Goal: Task Accomplishment & Management: Manage account settings

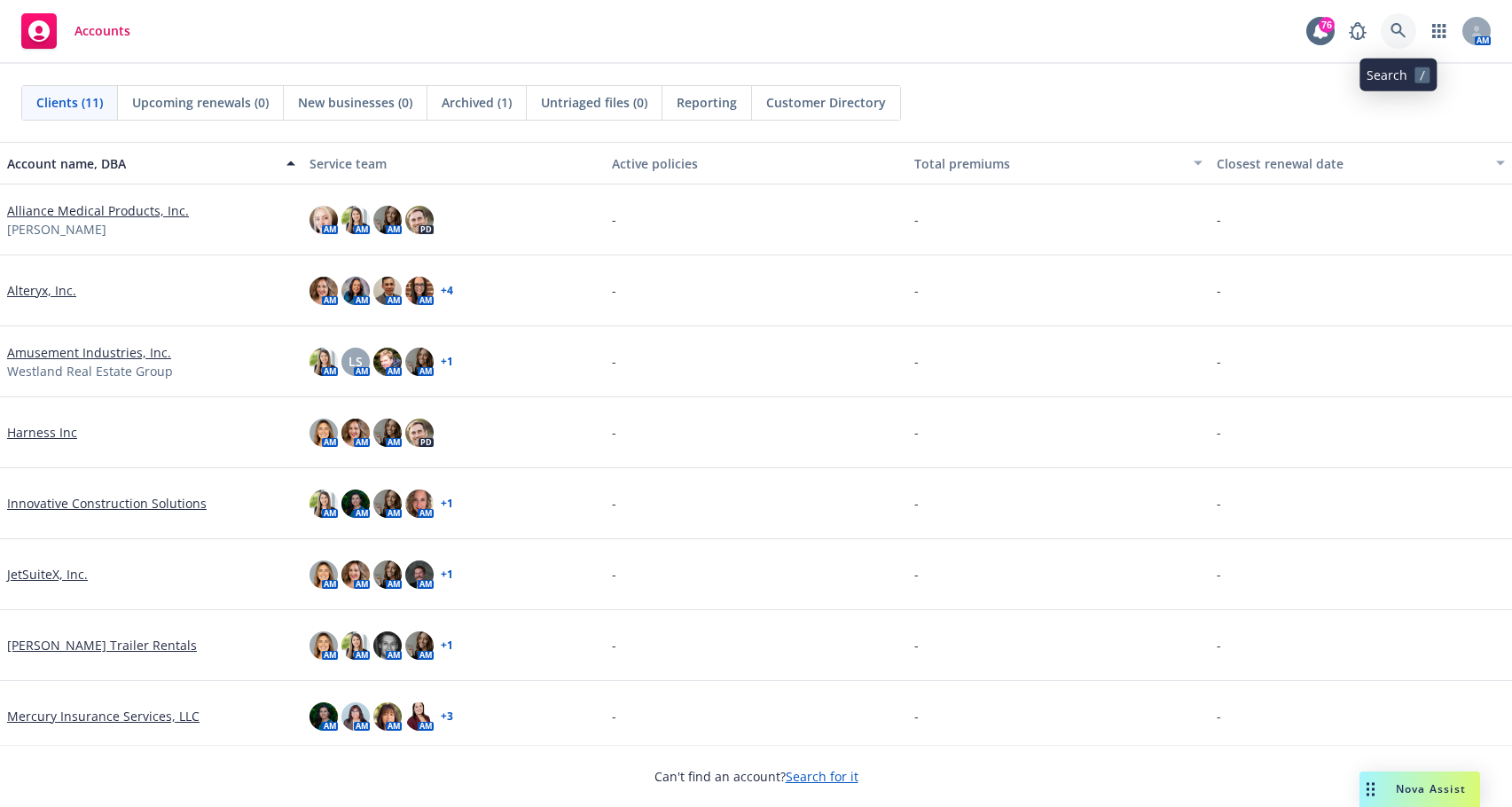
click at [1095, 27] on icon at bounding box center [1398, 30] width 16 height 16
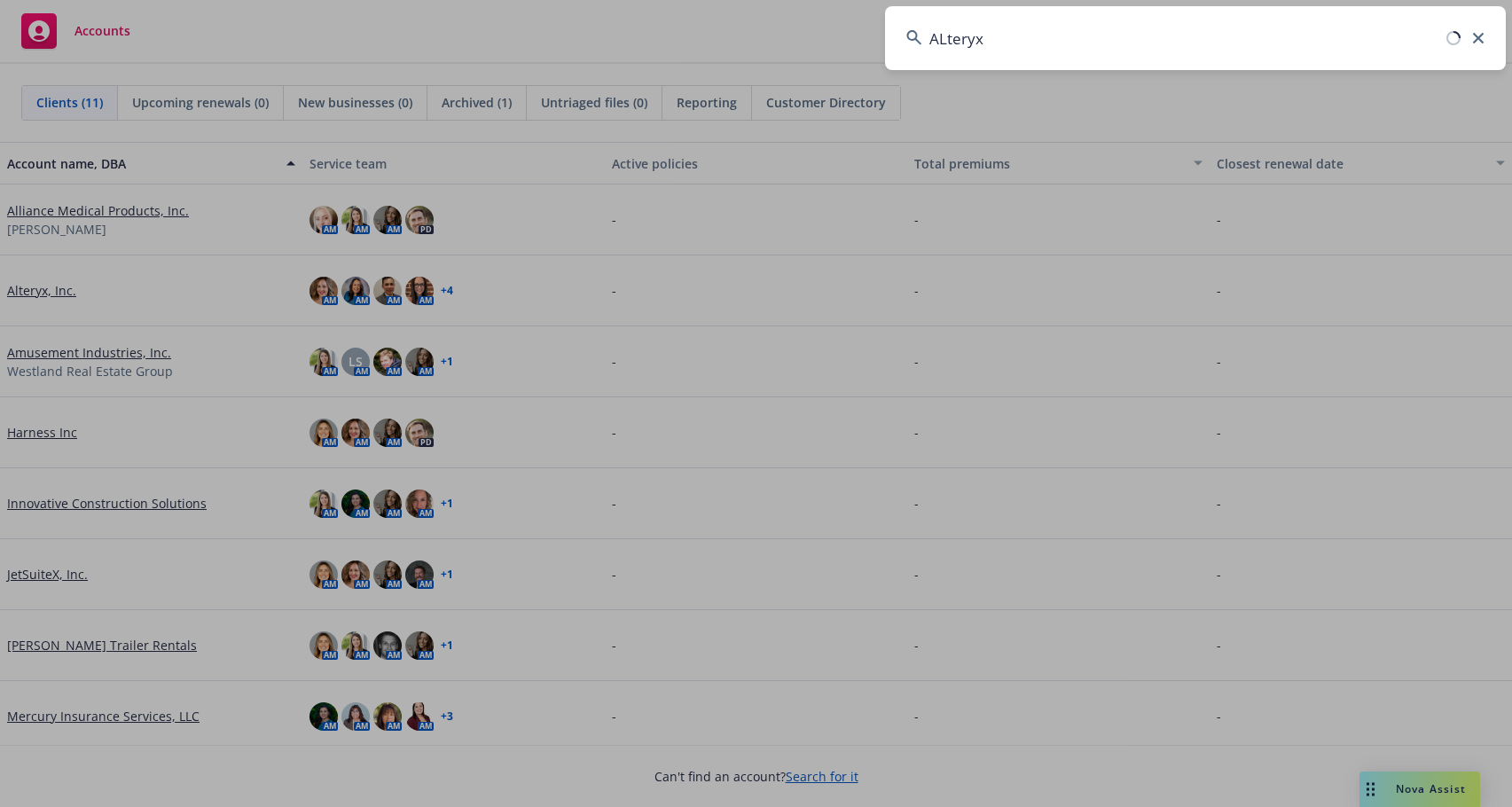
type input "ALteryx"
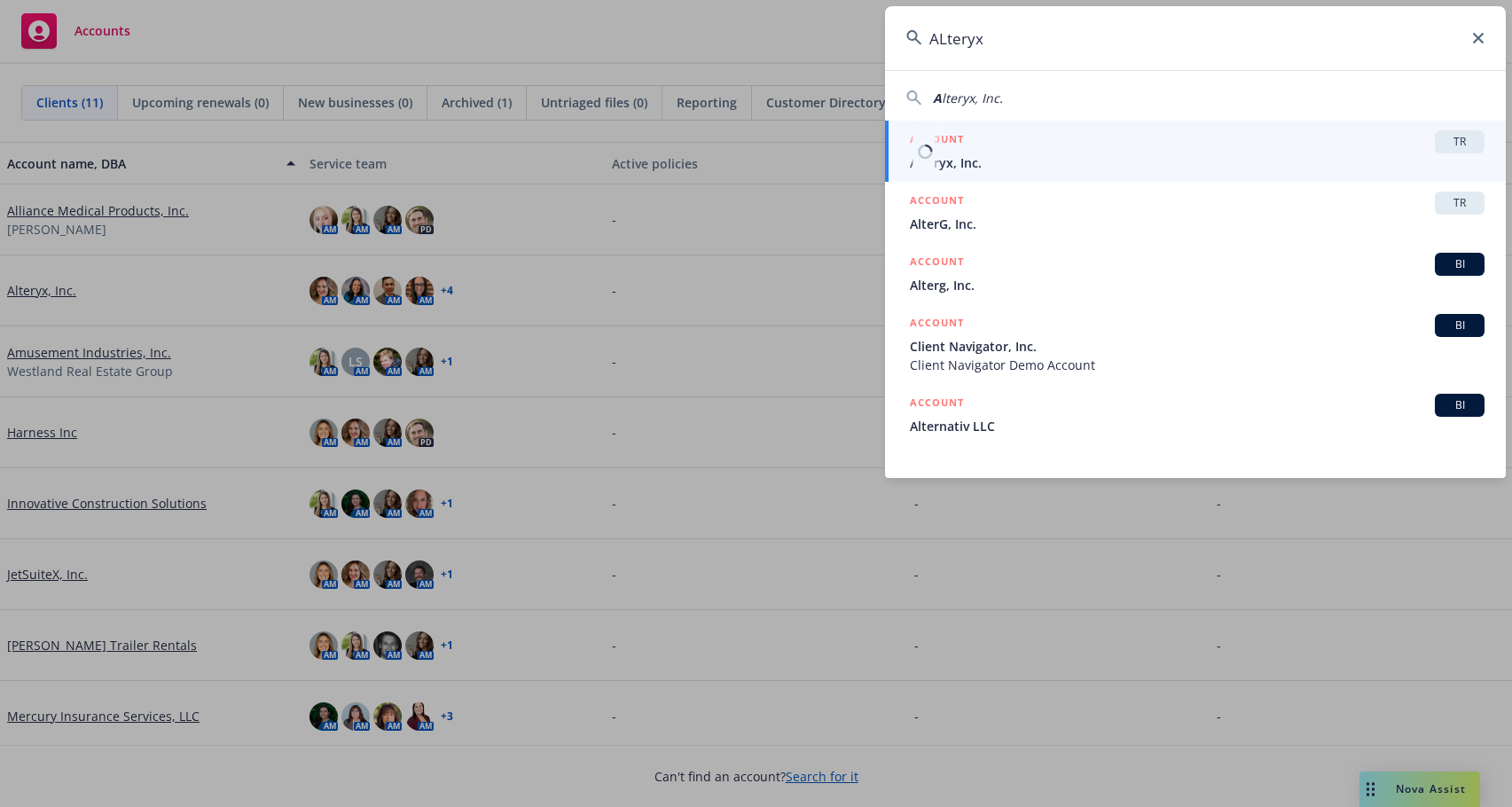
click at [1095, 149] on div "ACCOUNT TR" at bounding box center [1197, 142] width 574 height 23
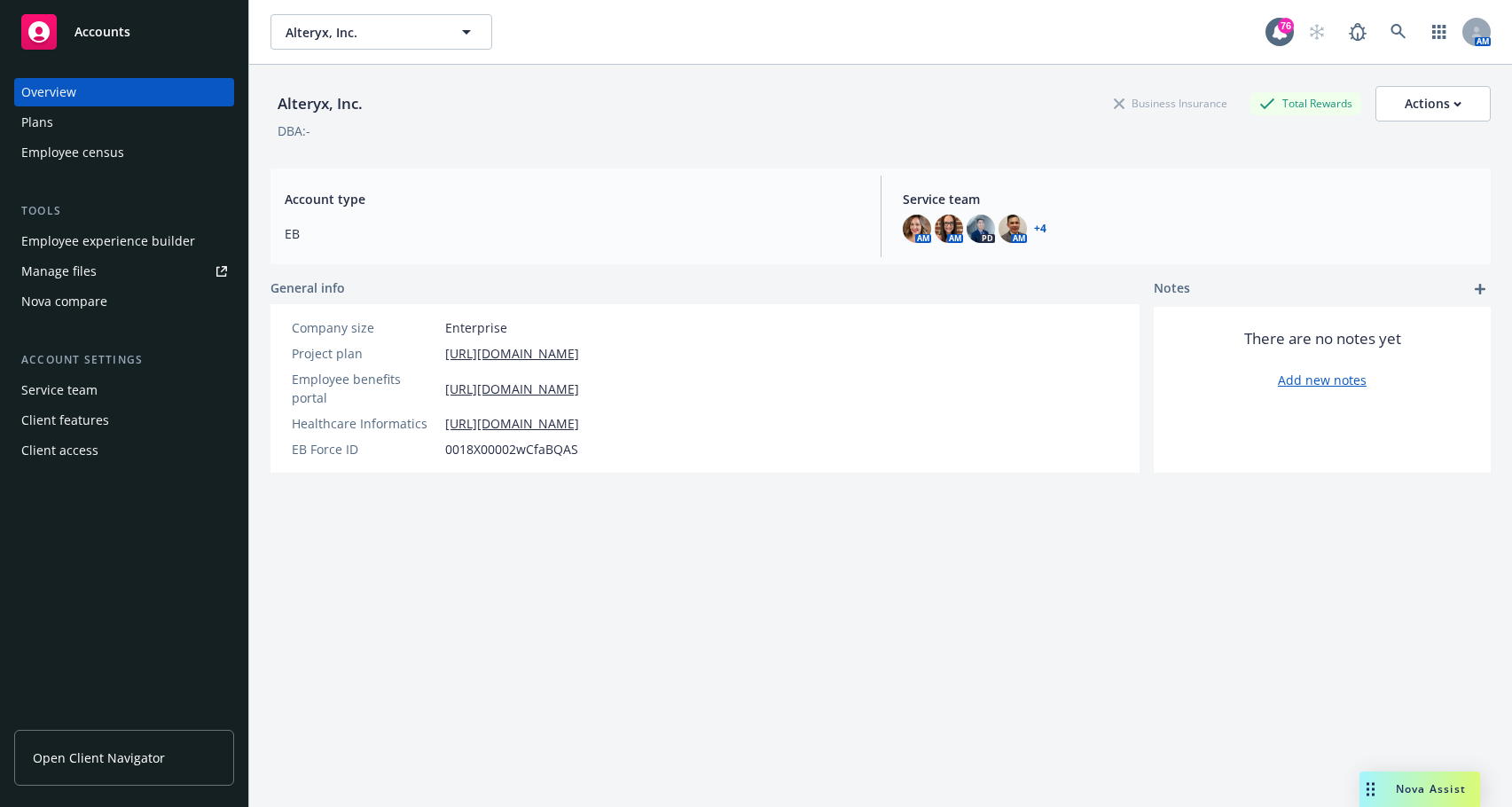
click at [79, 256] on div "Employee experience builder Manage files Nova compare" at bounding box center [124, 271] width 220 height 89
click at [79, 268] on div "Manage files" at bounding box center [59, 271] width 76 height 28
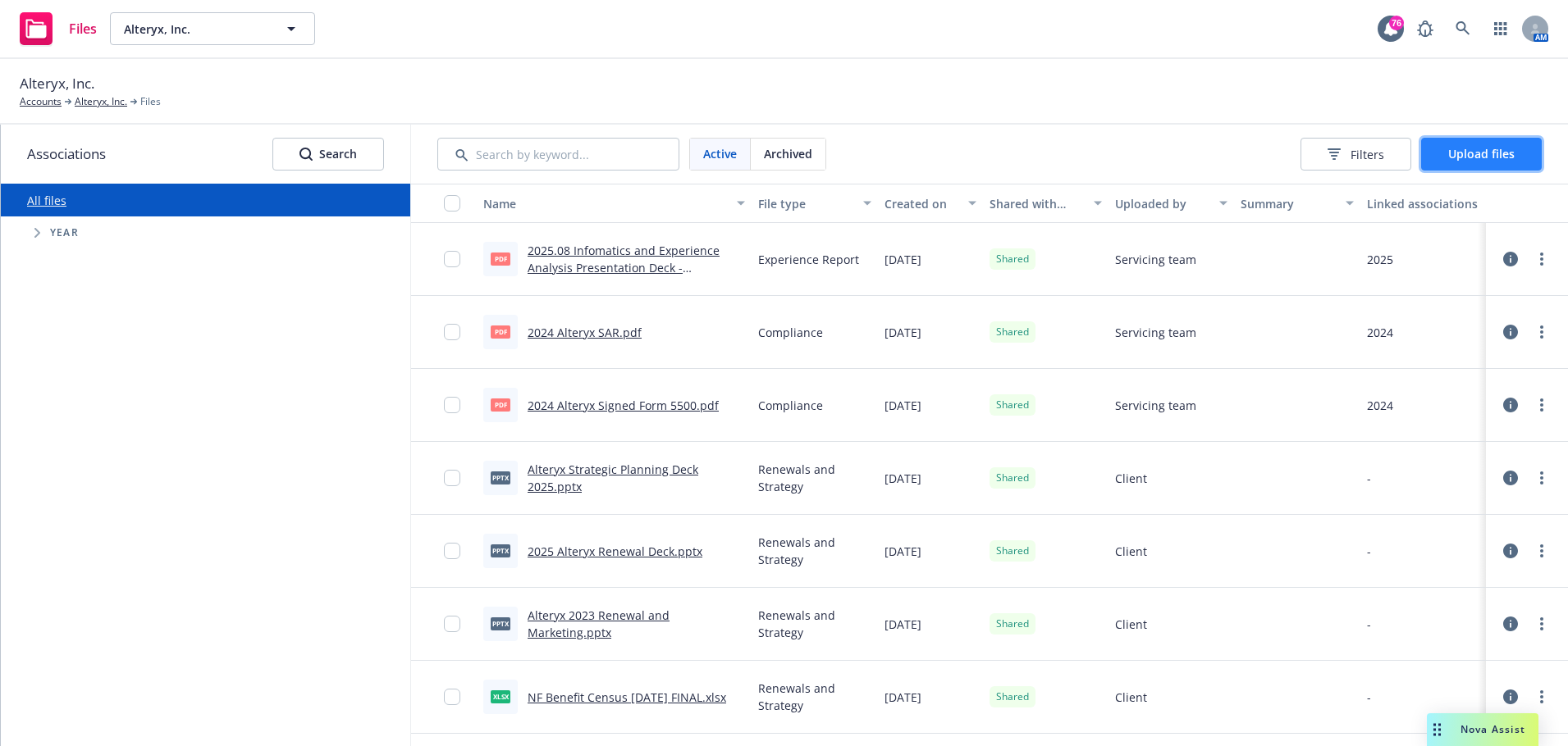
click at [1398, 158] on button "Upload files" at bounding box center [1481, 155] width 121 height 33
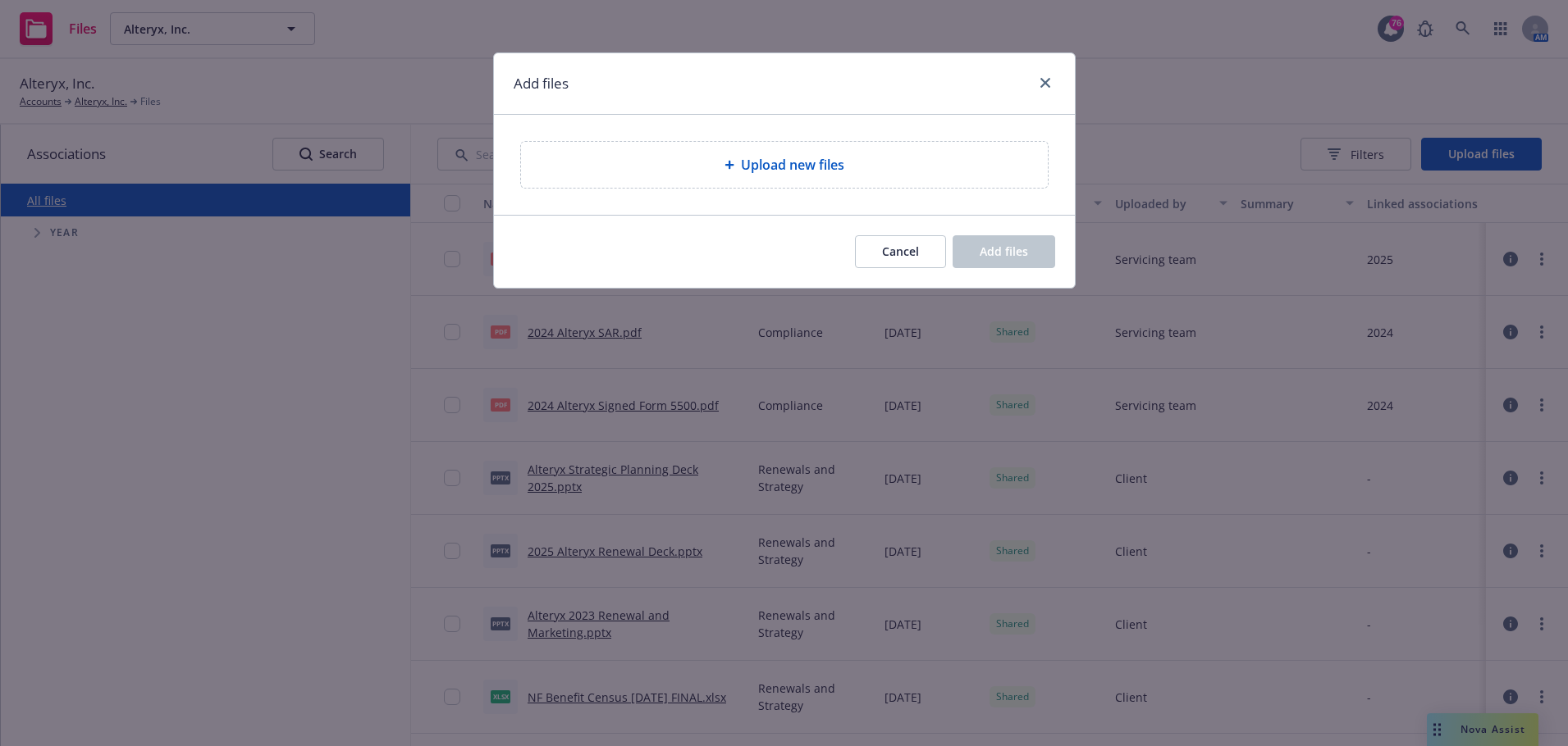
click at [836, 165] on span "Upload new files" at bounding box center [793, 164] width 103 height 20
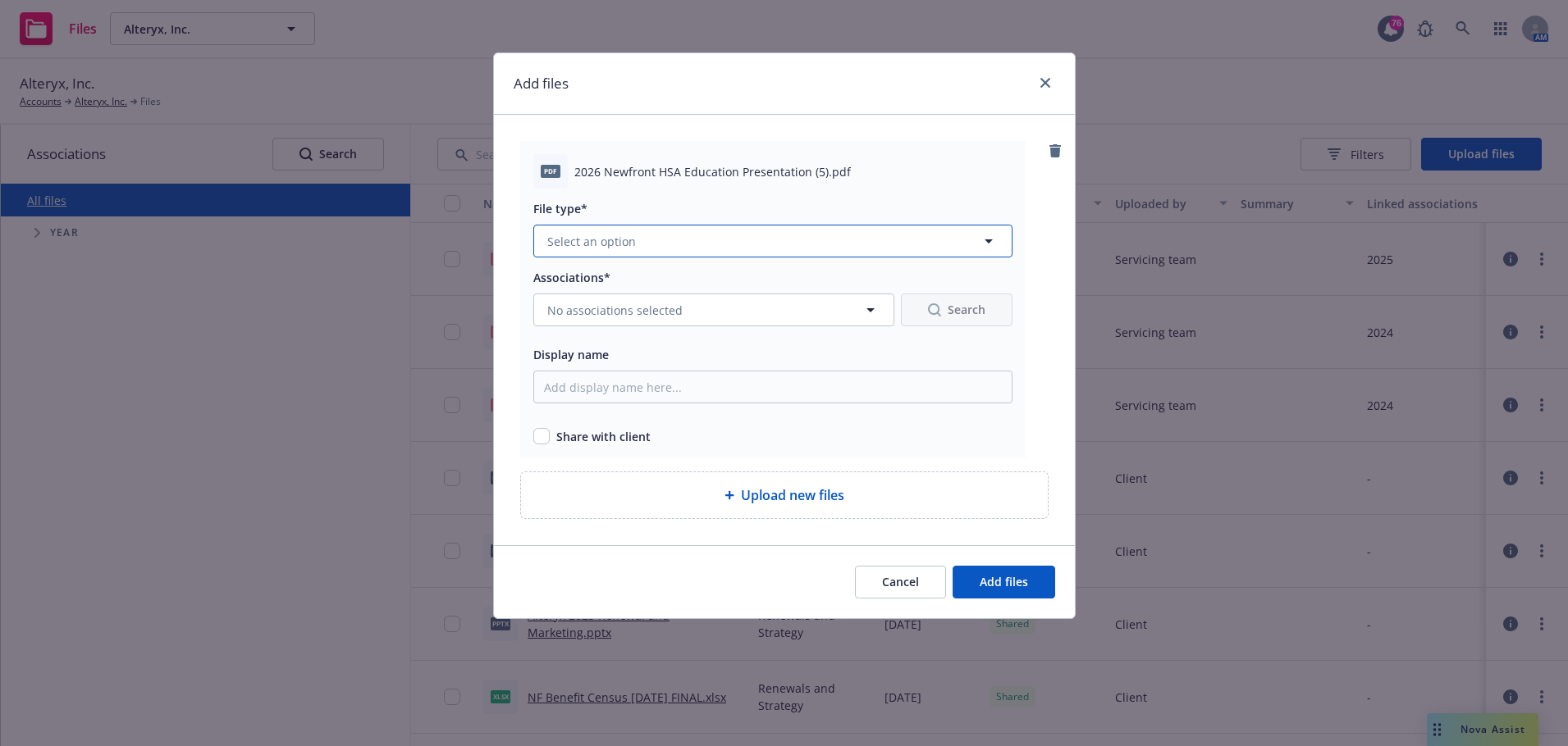
click at [740, 239] on button "Select an option" at bounding box center [773, 241] width 479 height 33
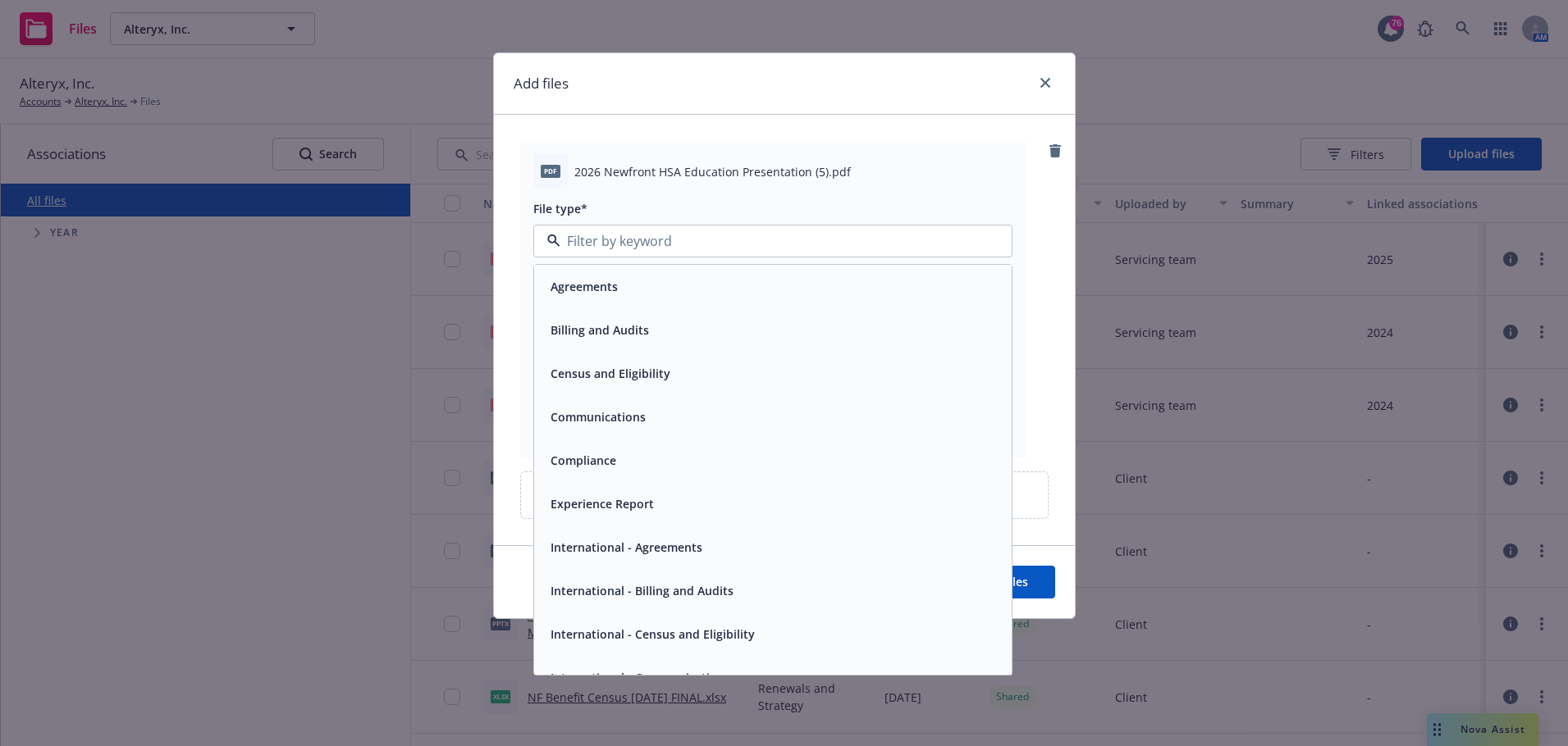
click at [736, 414] on div "Communications" at bounding box center [773, 417] width 458 height 24
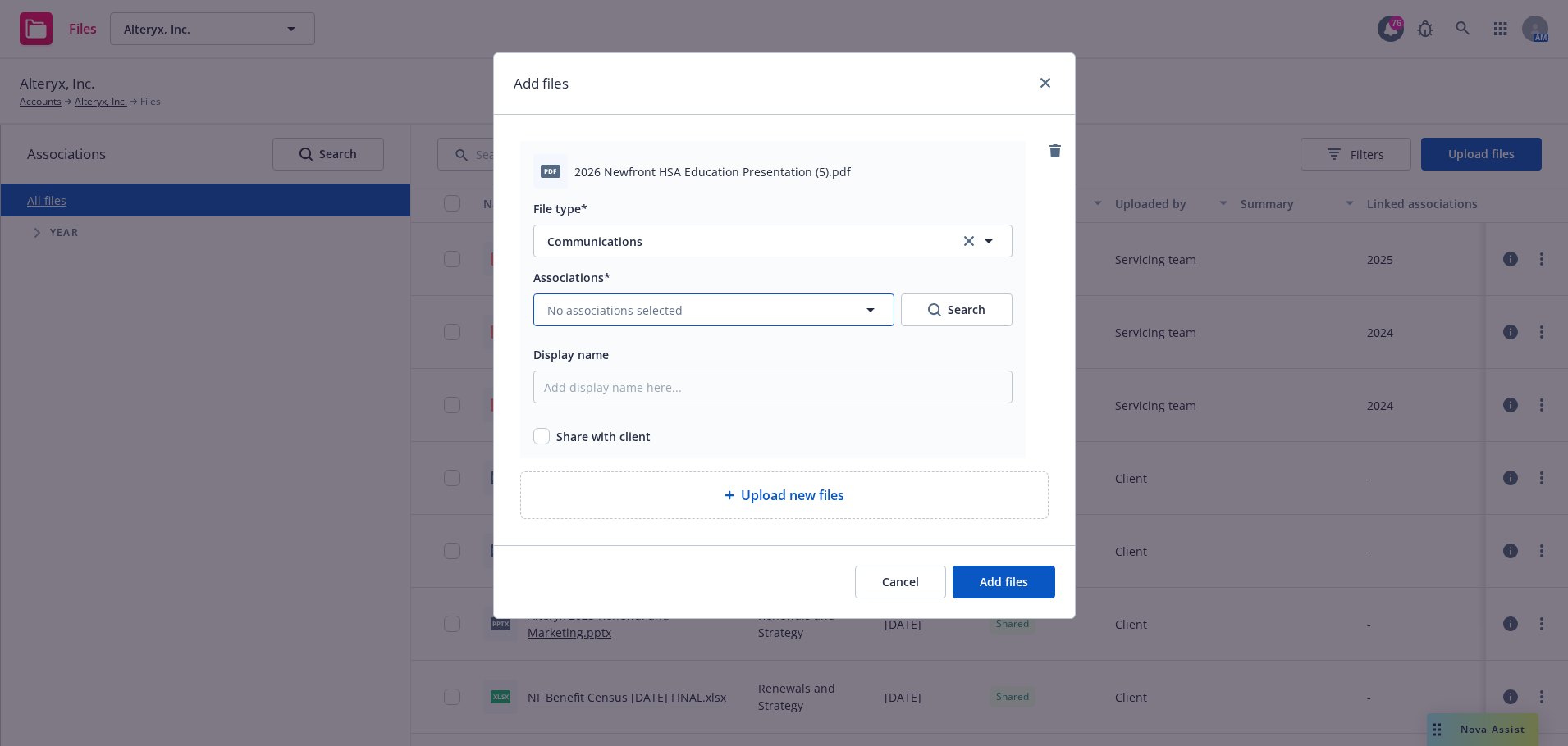
click at [600, 314] on span "No associations selected" at bounding box center [614, 310] width 135 height 17
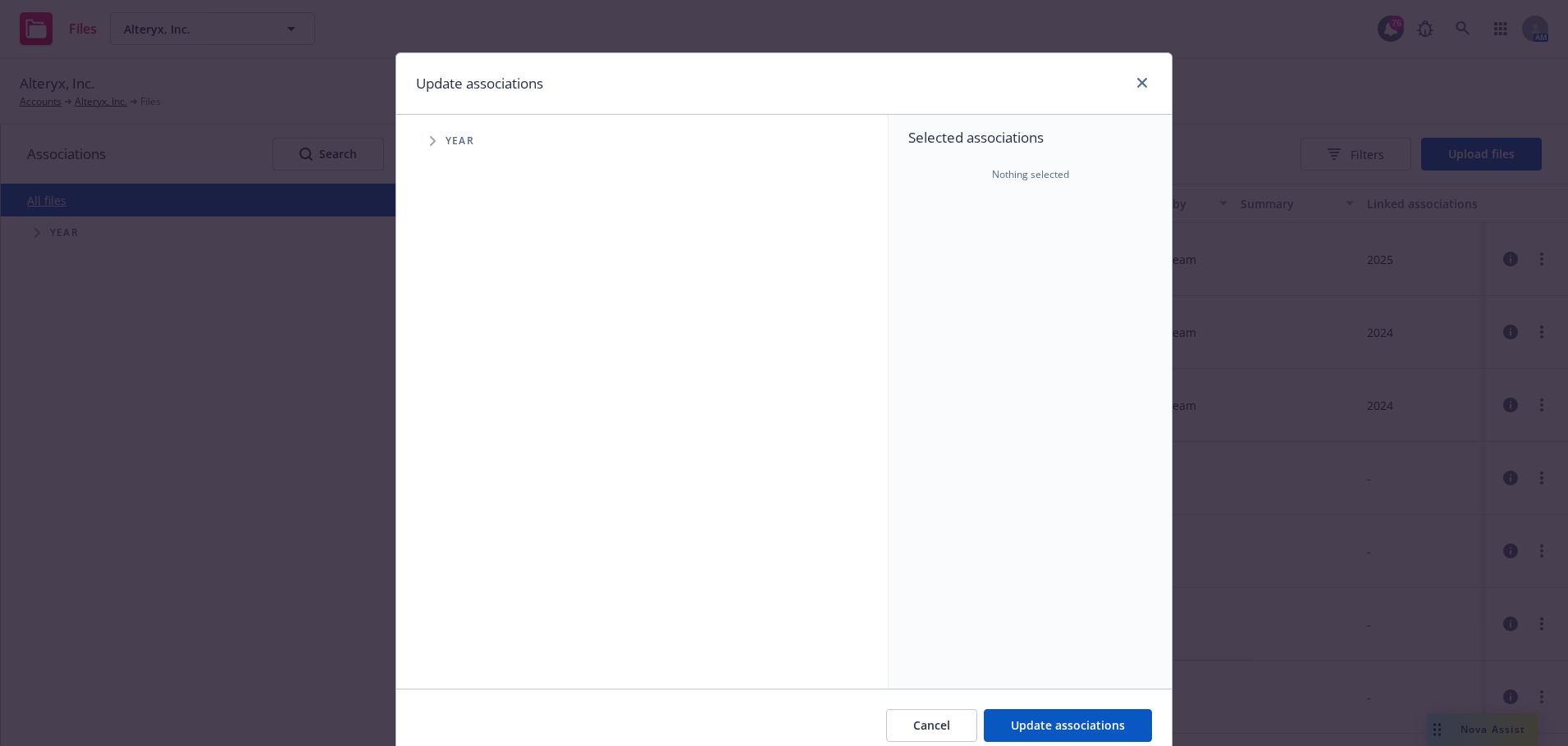
click at [422, 136] on span "Tree Example" at bounding box center [433, 141] width 26 height 26
click at [468, 369] on input "Tree Example" at bounding box center [474, 365] width 17 height 17
checkbox input "true"
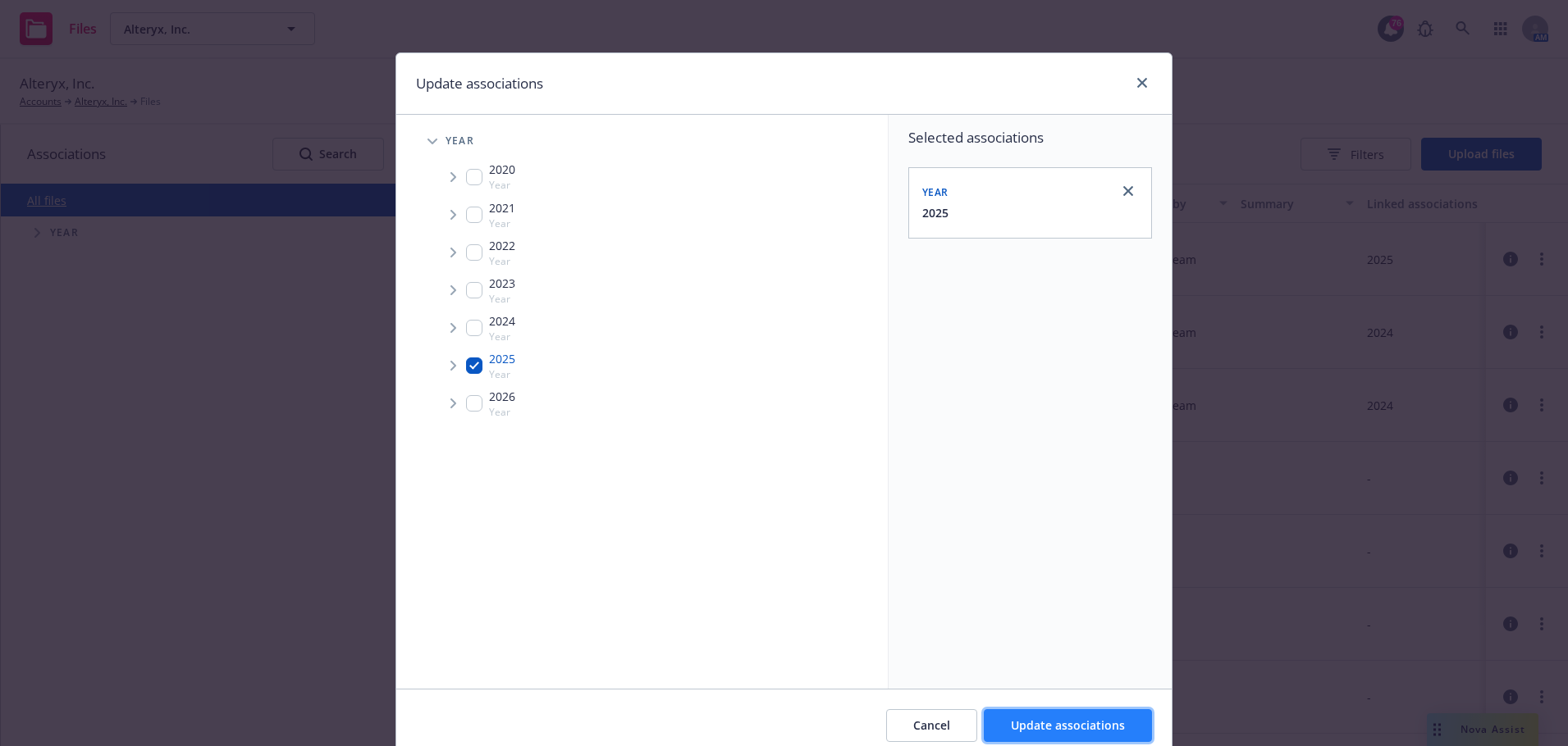
click at [1011, 718] on span "Update associations" at bounding box center [1068, 725] width 114 height 16
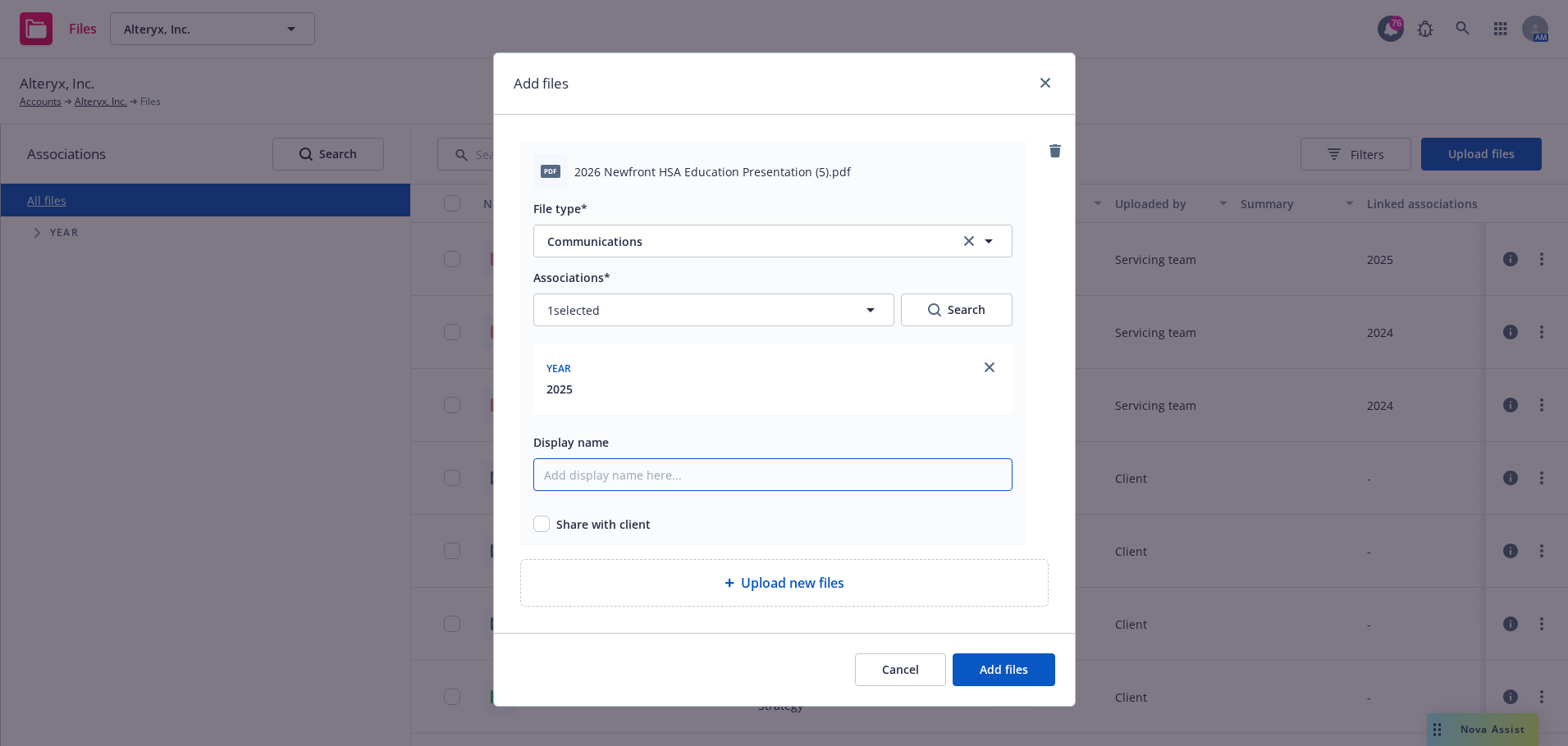
click at [599, 486] on input "Display name" at bounding box center [773, 475] width 479 height 33
type input "H"
click at [610, 480] on input "Newfront HSA Education Presentation" at bounding box center [773, 475] width 479 height 33
type input "Newfront HSA/HDHP Education Presentation"
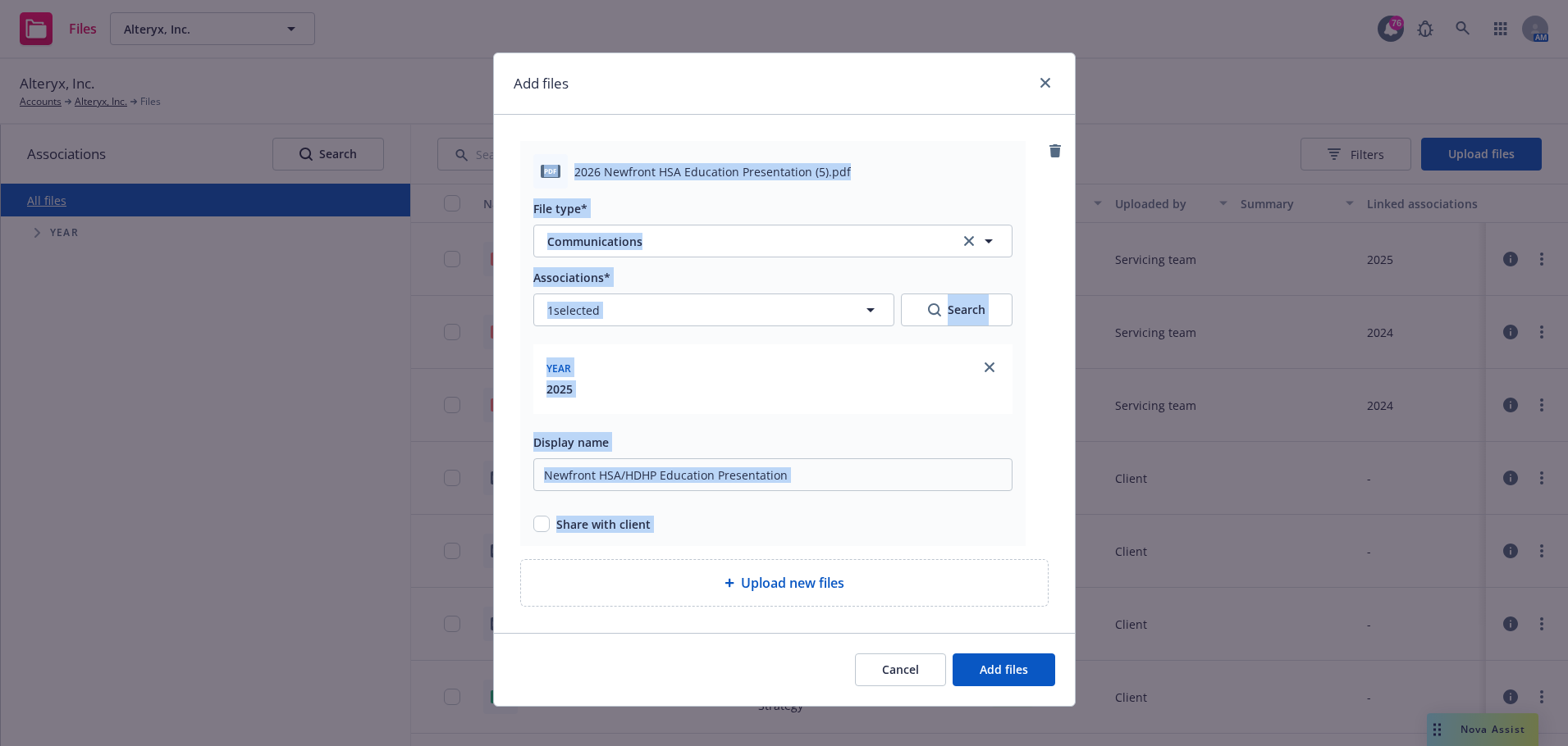
drag, startPoint x: 818, startPoint y: 65, endPoint x: 1094, endPoint y: 201, distance: 307.7
click at [1152, 224] on div "Add files pdf 2026 Newfront HSA Education Presentation (5).pdf File type* Commu…" at bounding box center [784, 373] width 1568 height 746
click at [761, 475] on input "Newfront HSA/HDHP Education Presentation" at bounding box center [773, 475] width 479 height 33
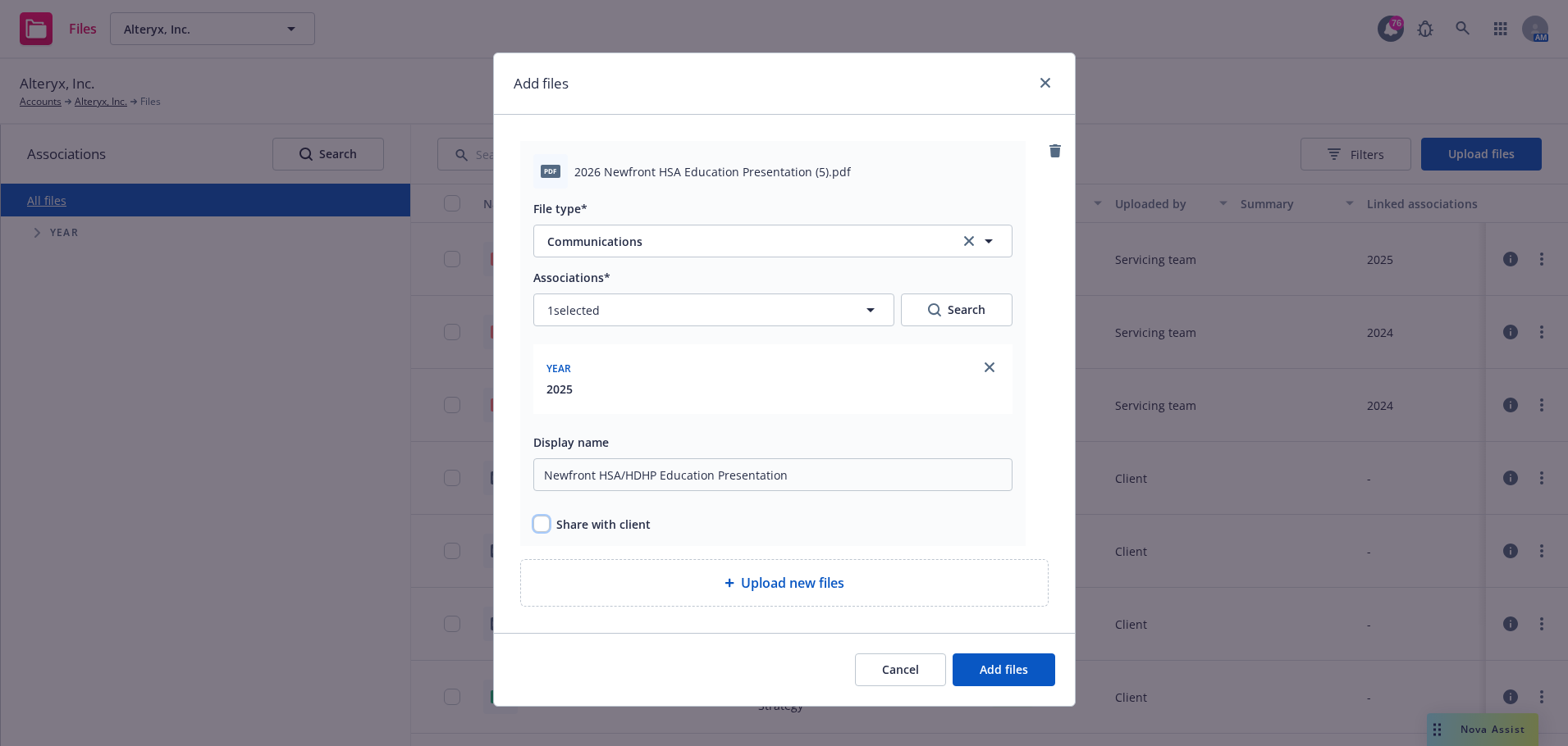
click at [533, 518] on input "checkbox" at bounding box center [541, 523] width 17 height 17
checkbox input "true"
click at [672, 473] on input "Newfront HSA/HDHP Education Presentation" at bounding box center [773, 475] width 479 height 33
click at [537, 475] on input "Newfront HSA/HDHP Presentation" at bounding box center [773, 475] width 479 height 33
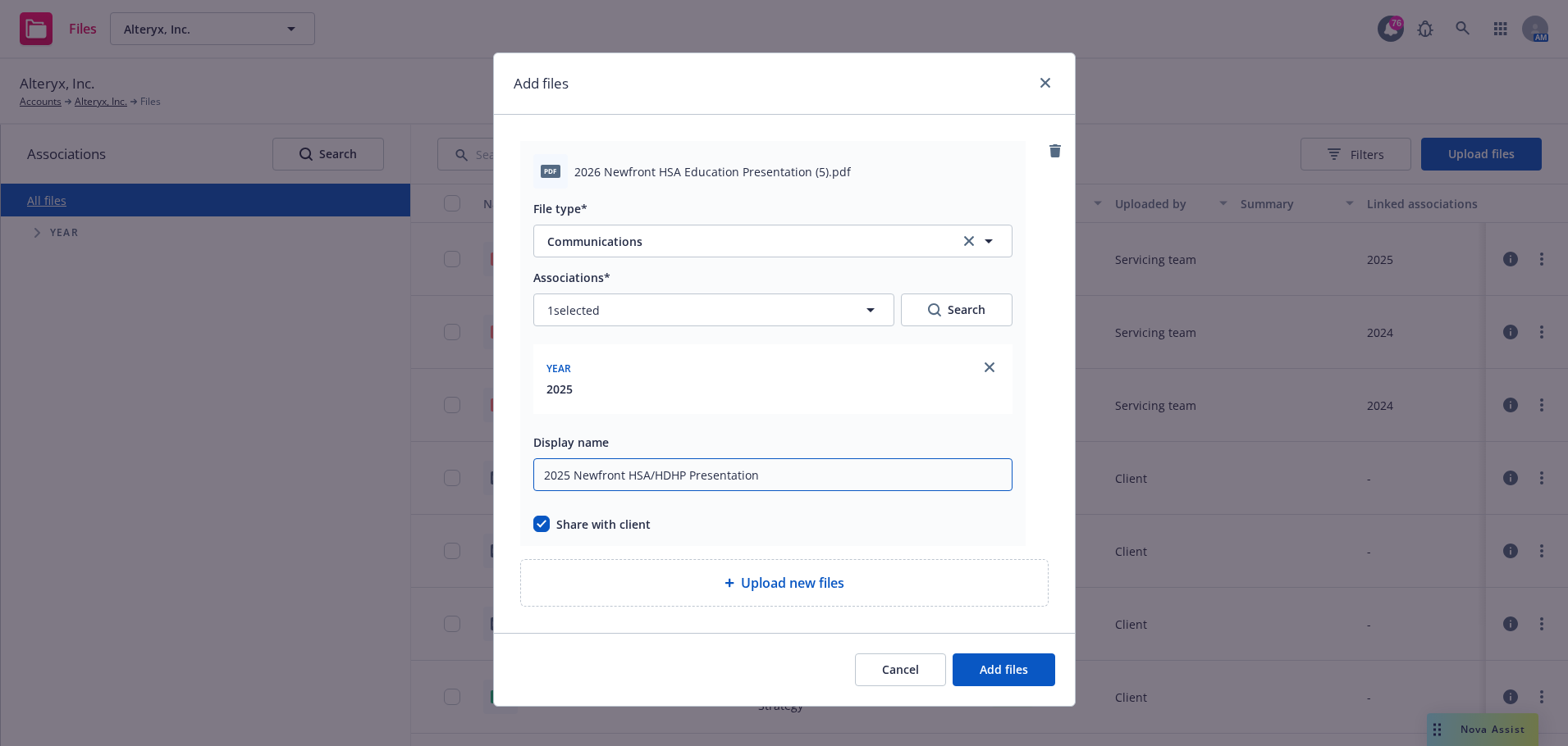
type input "2025 Newfront HSA/HDHP Presentation"
click at [1050, 152] on icon "remove" at bounding box center [1055, 150] width 11 height 13
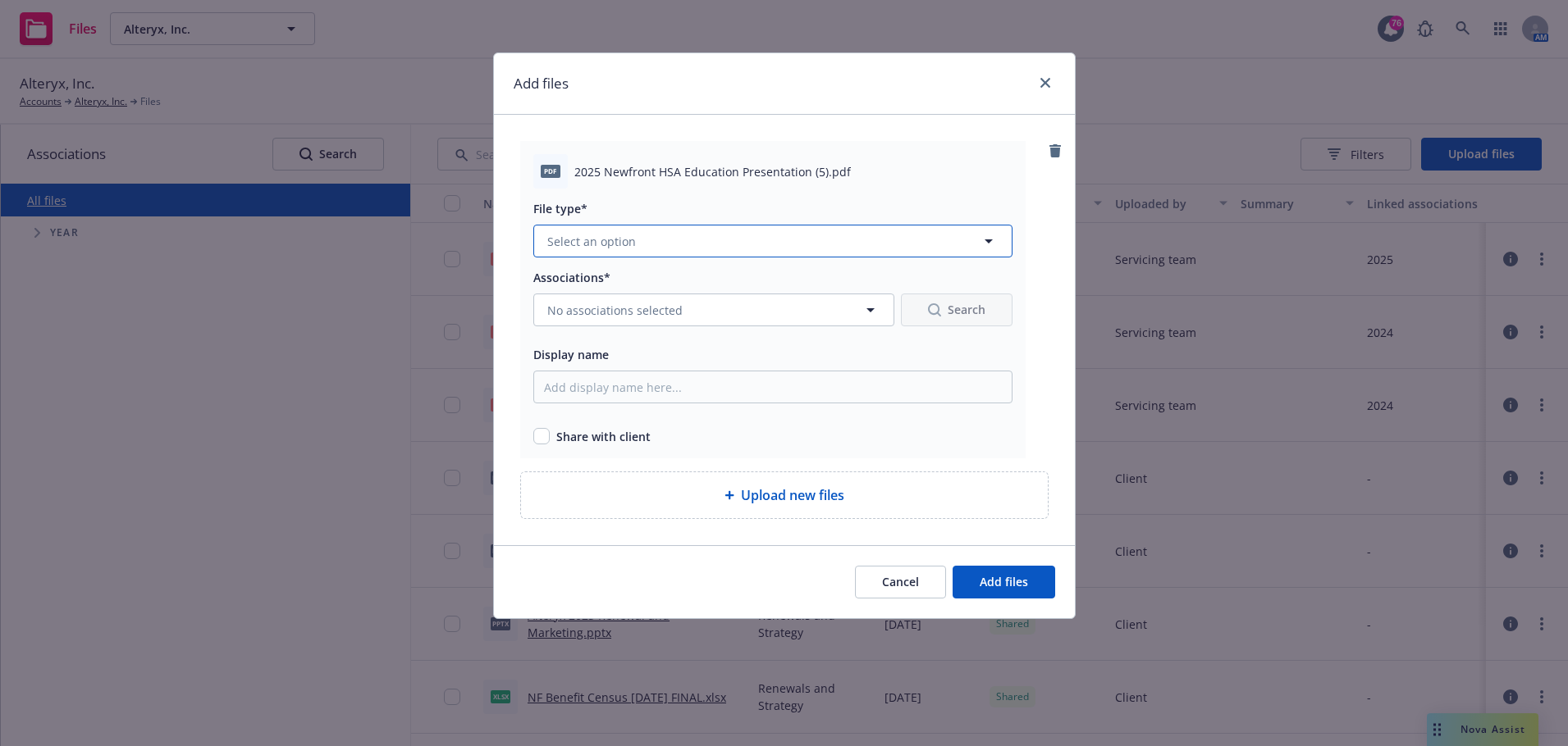
click at [746, 245] on button "Select an option" at bounding box center [773, 241] width 479 height 33
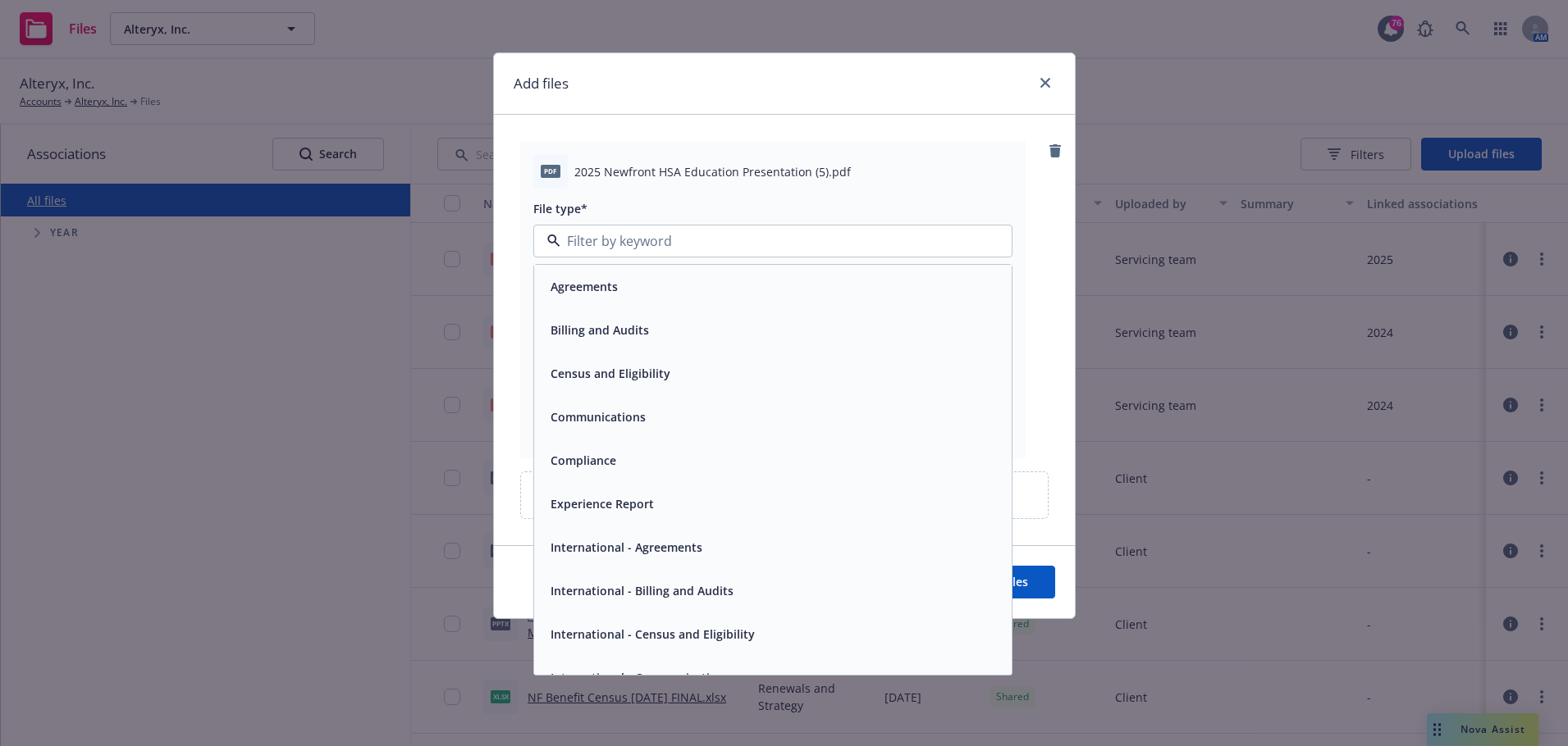
click at [676, 415] on div "Communications" at bounding box center [773, 417] width 458 height 24
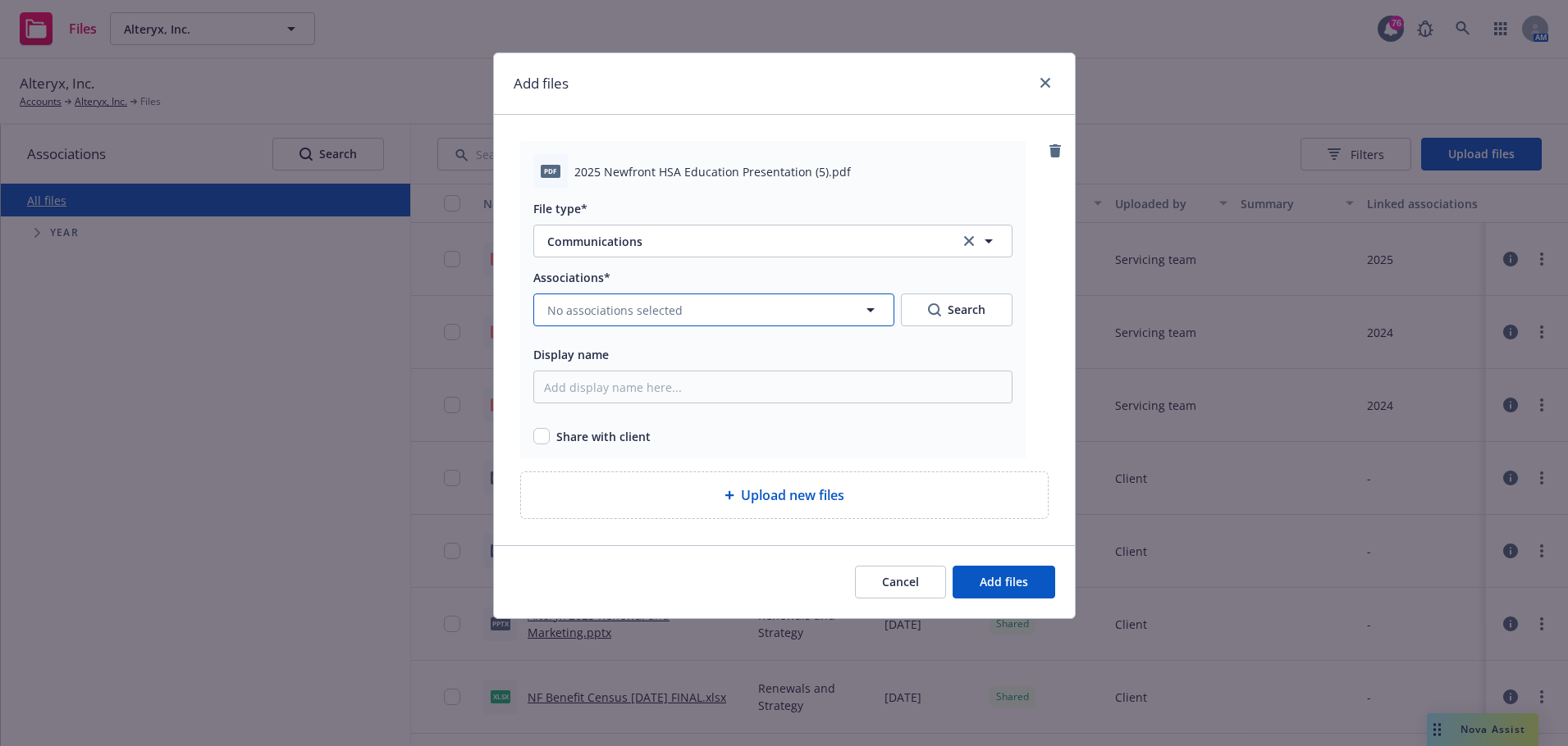
click at [620, 316] on span "No associations selected" at bounding box center [614, 310] width 135 height 17
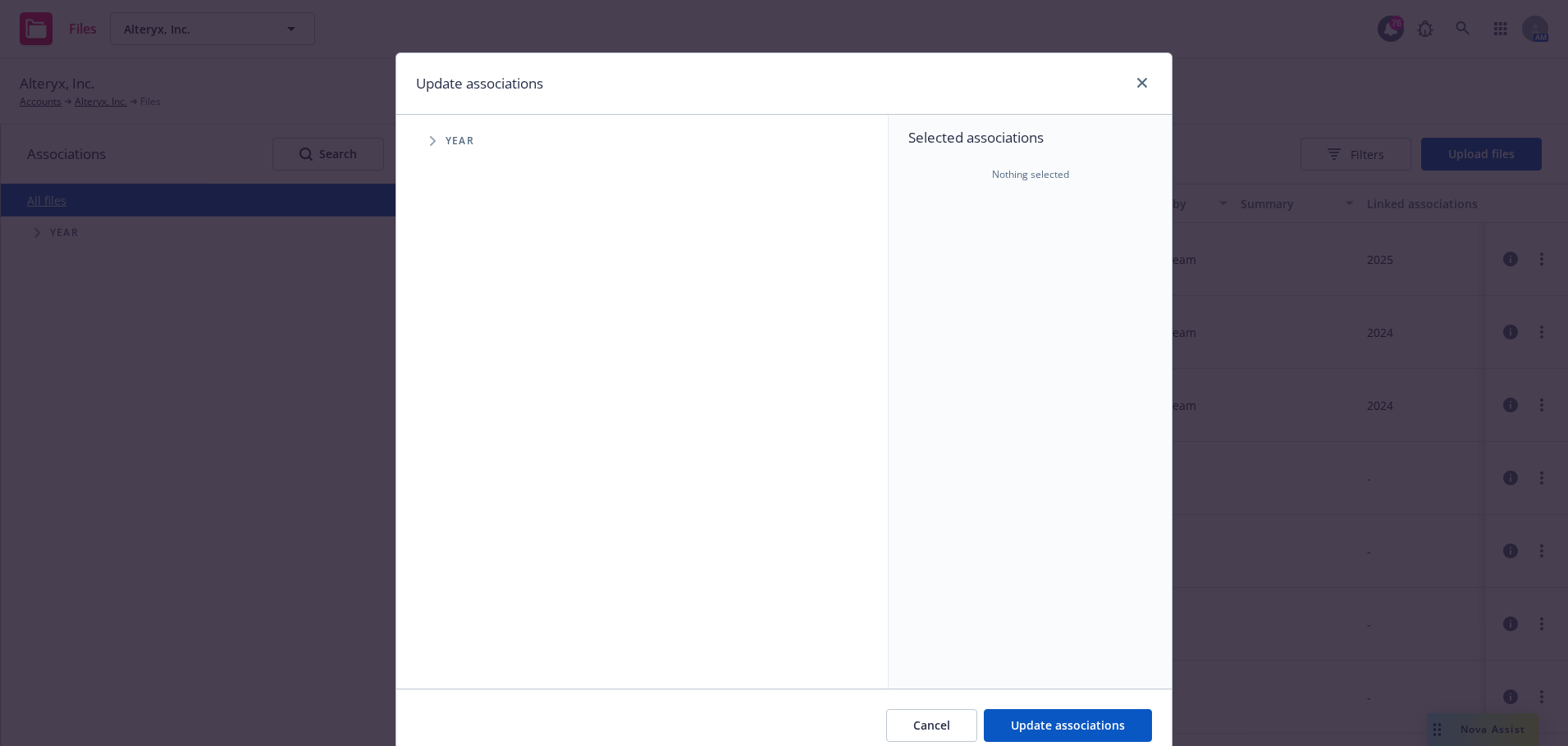
click at [423, 141] on span "Tree Example" at bounding box center [433, 141] width 26 height 26
click at [472, 356] on div "2025 Year" at bounding box center [490, 366] width 49 height 31
click at [474, 369] on input "Tree Example" at bounding box center [474, 365] width 17 height 17
click at [467, 370] on input "Tree Example" at bounding box center [474, 365] width 17 height 17
checkbox input "true"
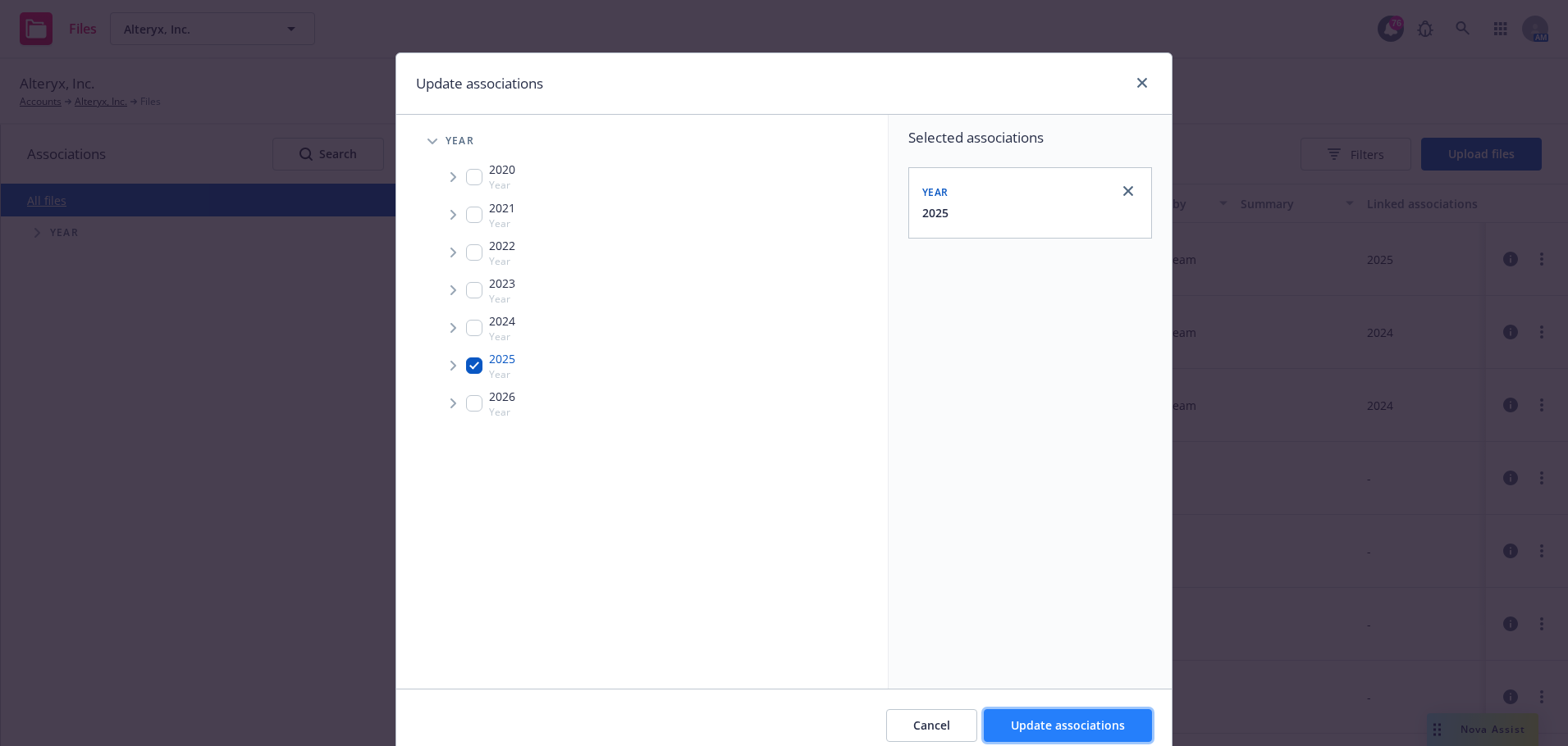
click at [1094, 731] on span "Update associations" at bounding box center [1068, 725] width 114 height 16
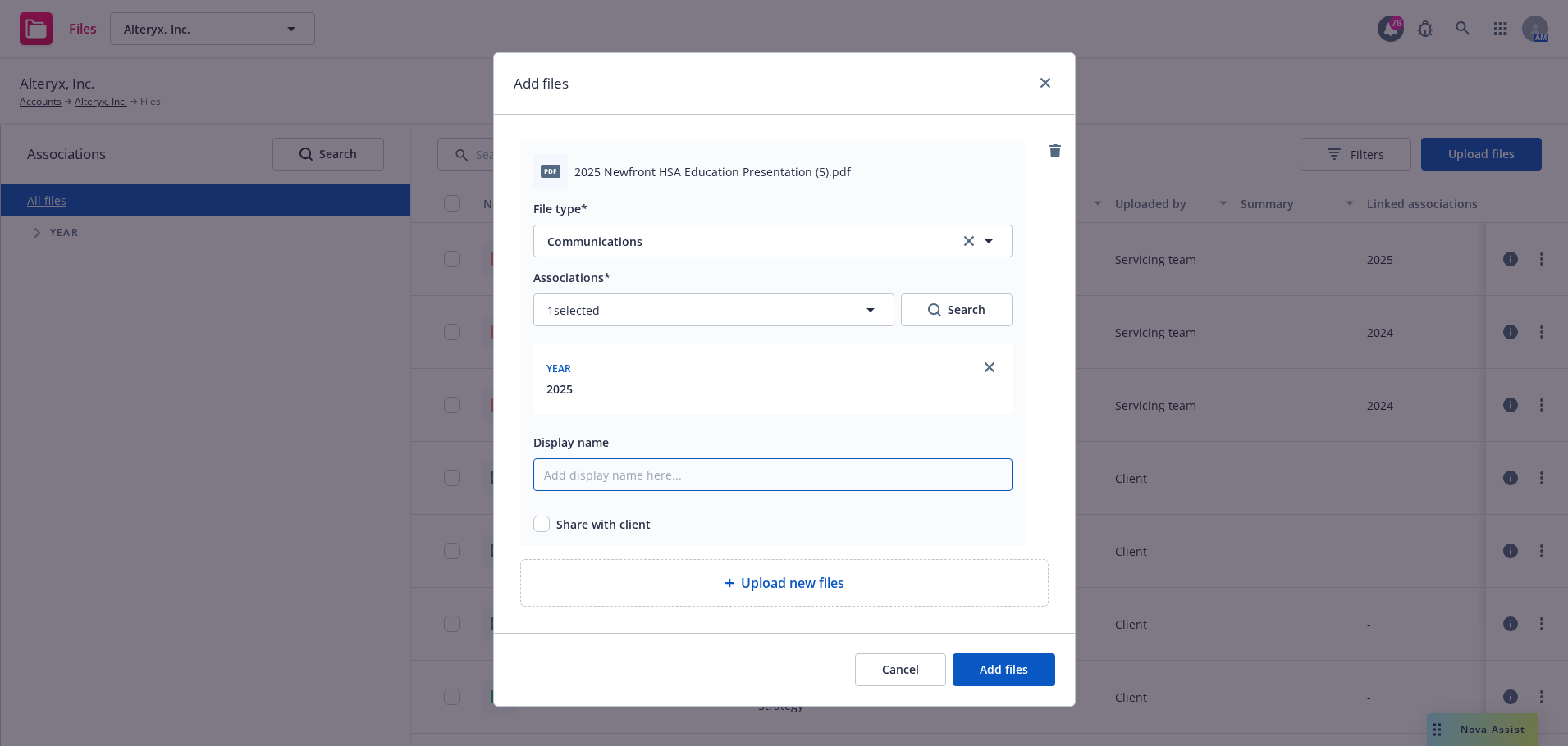
click at [674, 479] on input "Display name" at bounding box center [773, 475] width 479 height 33
click at [640, 473] on input "2025 Newfront HSA Presentation" at bounding box center [773, 475] width 479 height 33
type input "2025 Newfront HSA Presentation"
click at [534, 526] on input "checkbox" at bounding box center [541, 523] width 17 height 17
checkbox input "true"
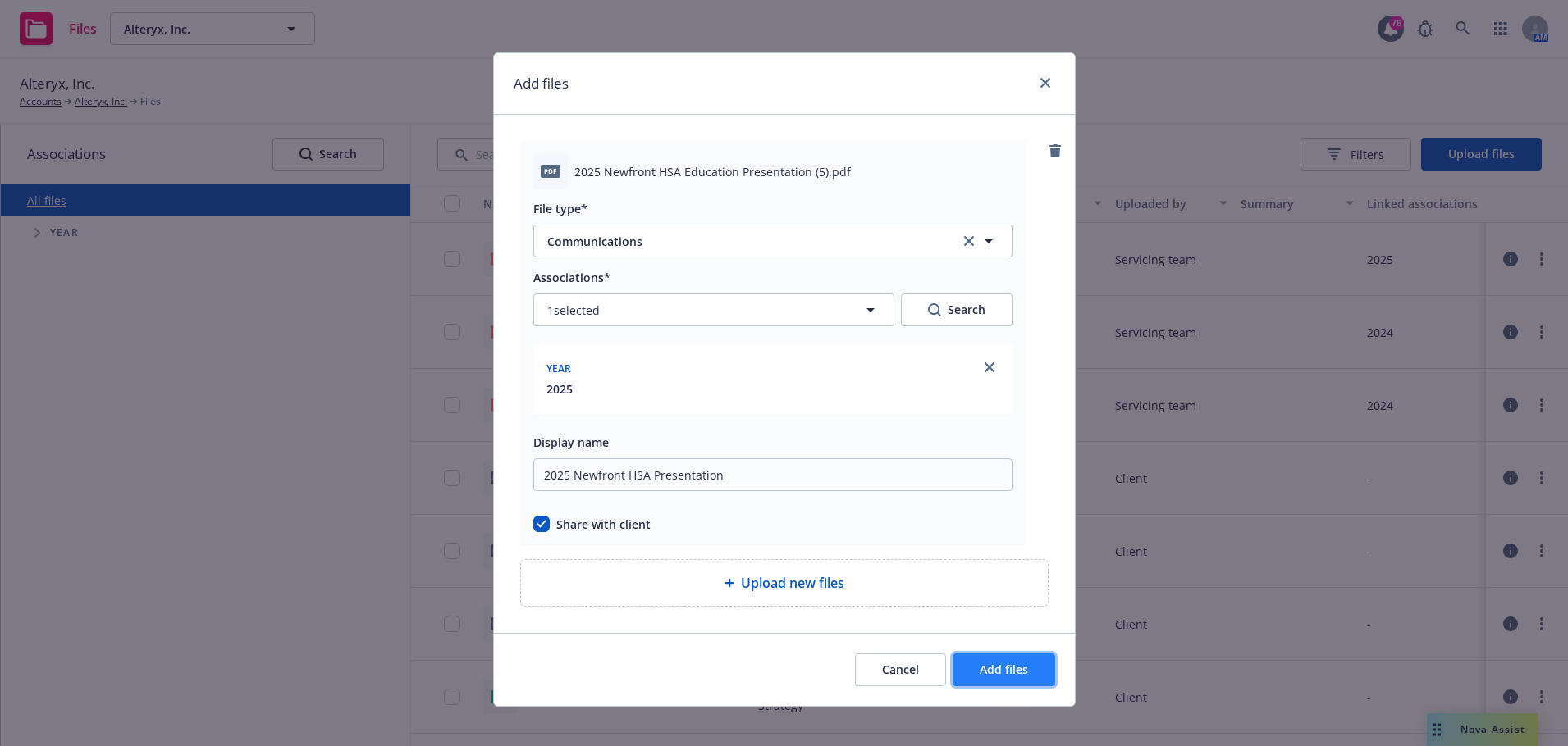
click at [1016, 676] on span "Add files" at bounding box center [1003, 670] width 48 height 16
